Goal: Navigation & Orientation: Understand site structure

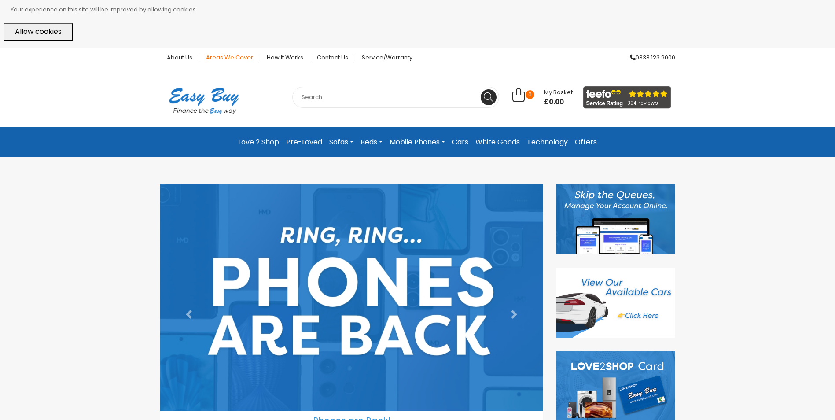
click at [213, 55] on link "Areas we cover" at bounding box center [229, 58] width 61 height 6
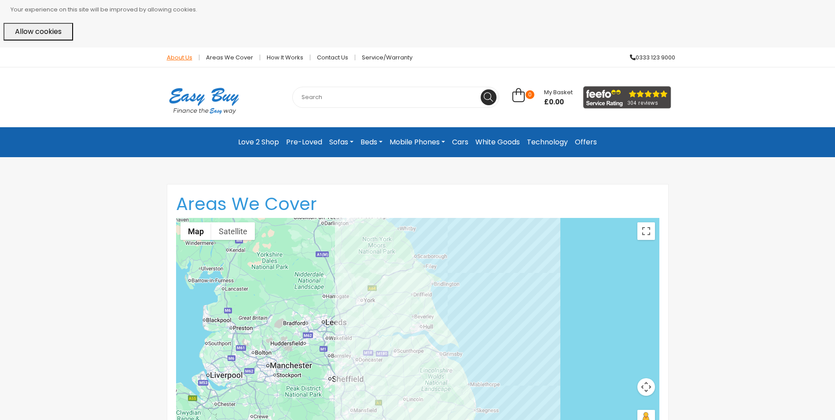
click at [177, 57] on link "About Us" at bounding box center [179, 58] width 39 height 6
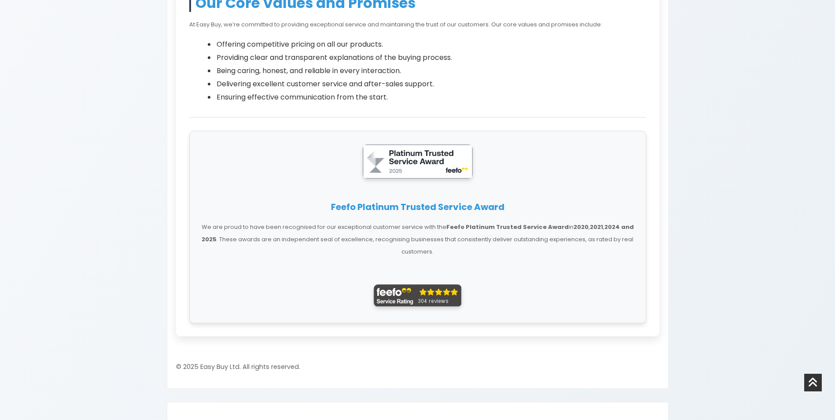
scroll to position [528, 0]
